Goal: Information Seeking & Learning: Find specific fact

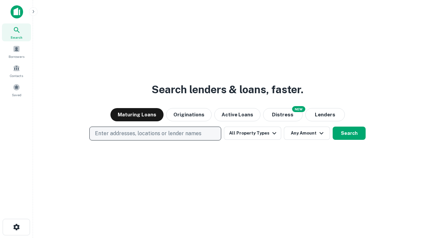
click at [155, 133] on p "Enter addresses, locations or lender names" at bounding box center [148, 133] width 107 height 8
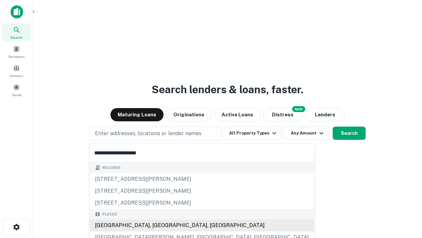
click at [158, 225] on div "[GEOGRAPHIC_DATA], [GEOGRAPHIC_DATA], [GEOGRAPHIC_DATA]" at bounding box center [202, 225] width 225 height 12
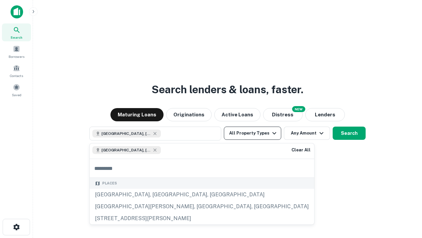
click at [253, 133] on button "All Property Types" at bounding box center [252, 132] width 57 height 13
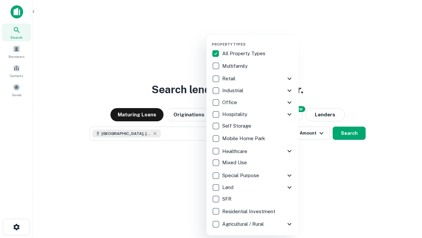
click at [258, 40] on button "button" at bounding box center [258, 40] width 92 height 0
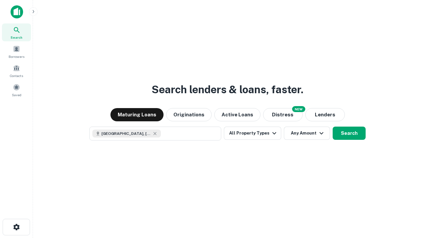
scroll to position [11, 0]
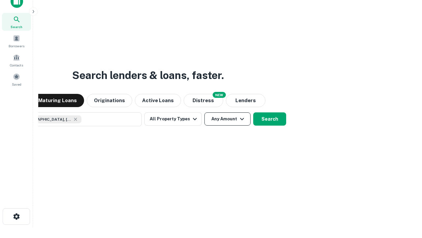
click at [205, 112] on button "Any Amount" at bounding box center [228, 118] width 46 height 13
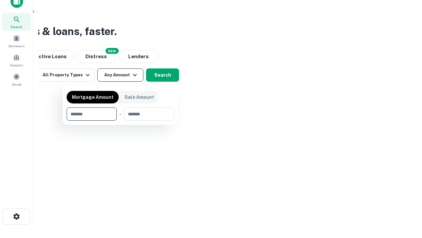
type input "*******"
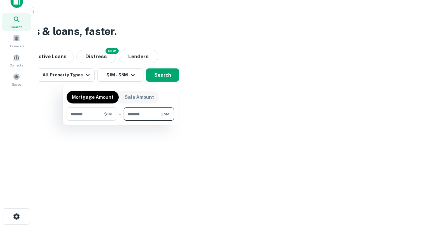
type input "*******"
click at [120, 120] on button "button" at bounding box center [121, 120] width 108 height 0
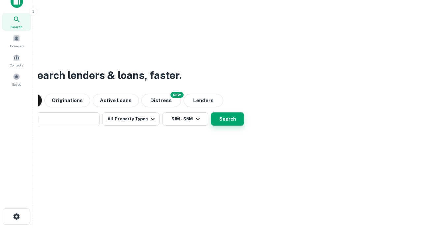
click at [211, 112] on button "Search" at bounding box center [227, 118] width 33 height 13
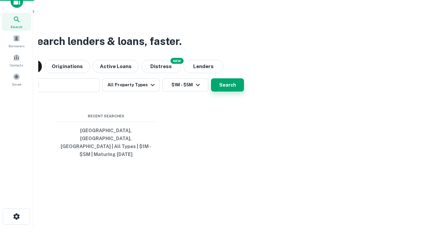
scroll to position [21, 187]
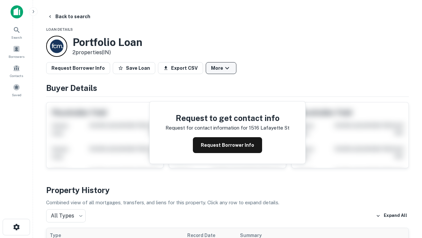
click at [221, 68] on button "More" at bounding box center [221, 68] width 31 height 12
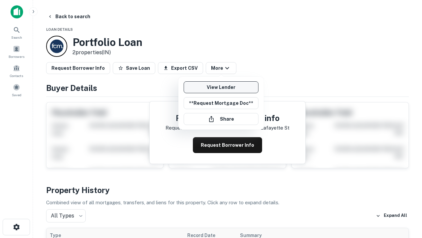
click at [221, 87] on link "View Lender" at bounding box center [221, 87] width 75 height 12
